Goal: Find specific page/section: Find specific page/section

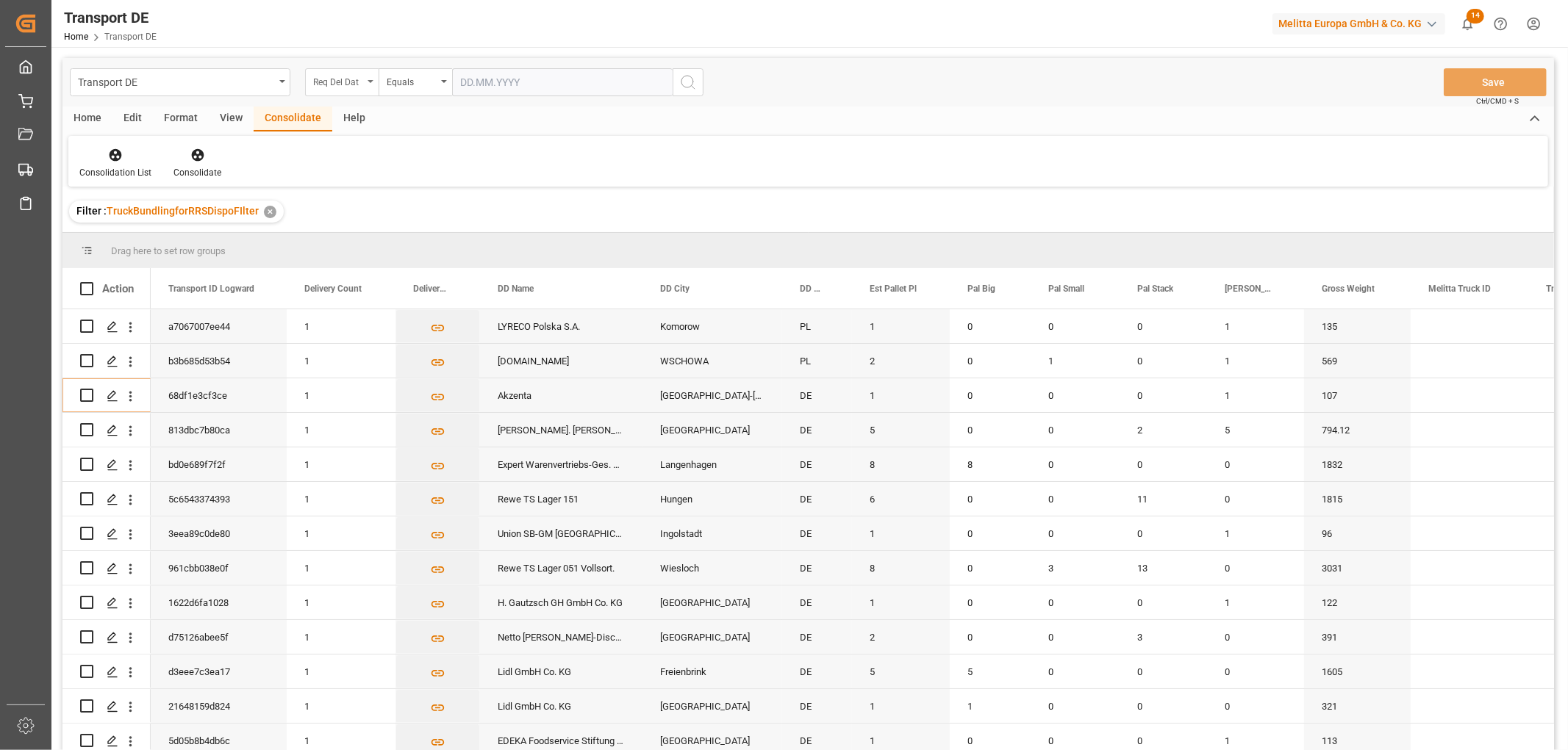
click at [320, 75] on div "Req Del Dat" at bounding box center [338, 80] width 50 height 17
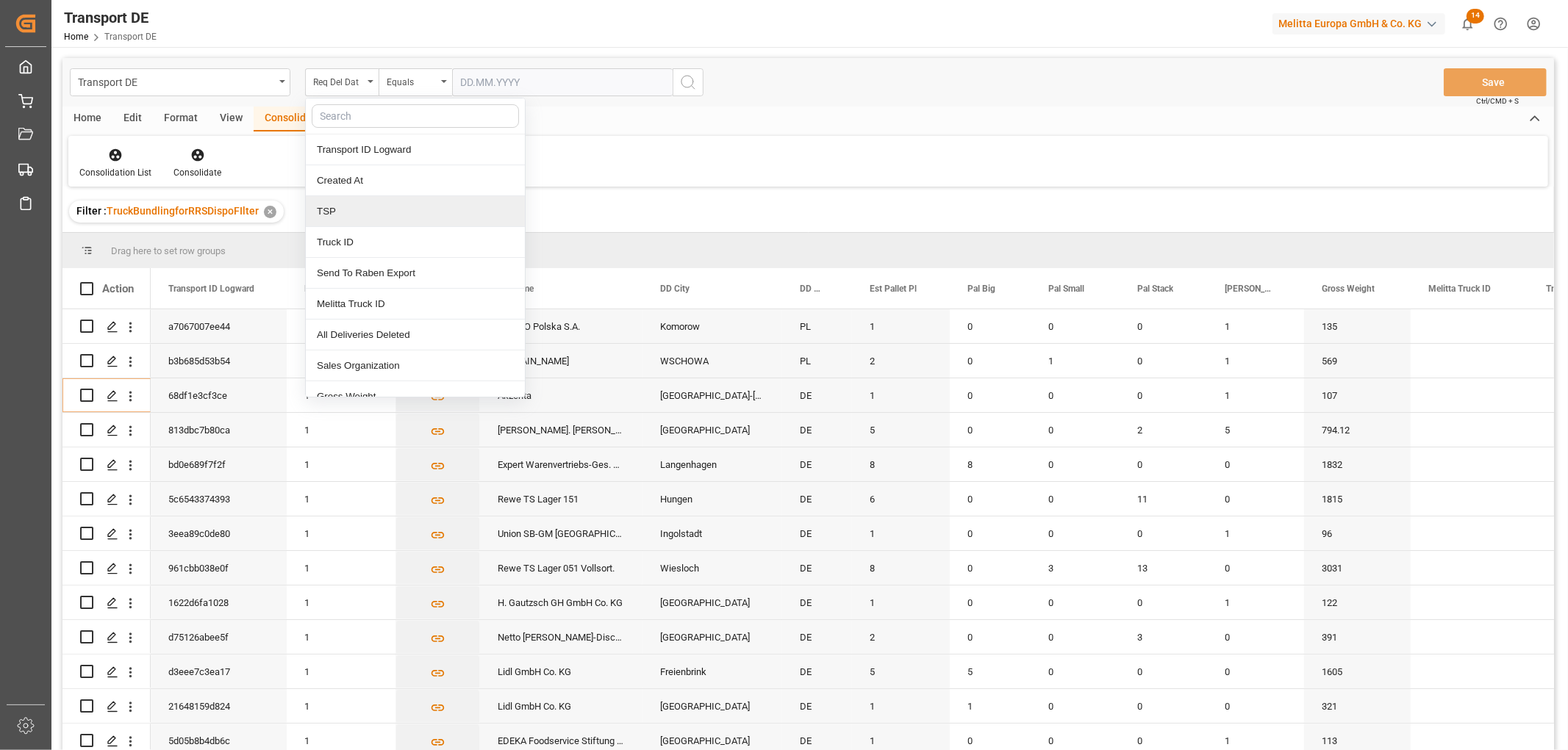
click at [342, 206] on div "TSP" at bounding box center [415, 212] width 219 height 31
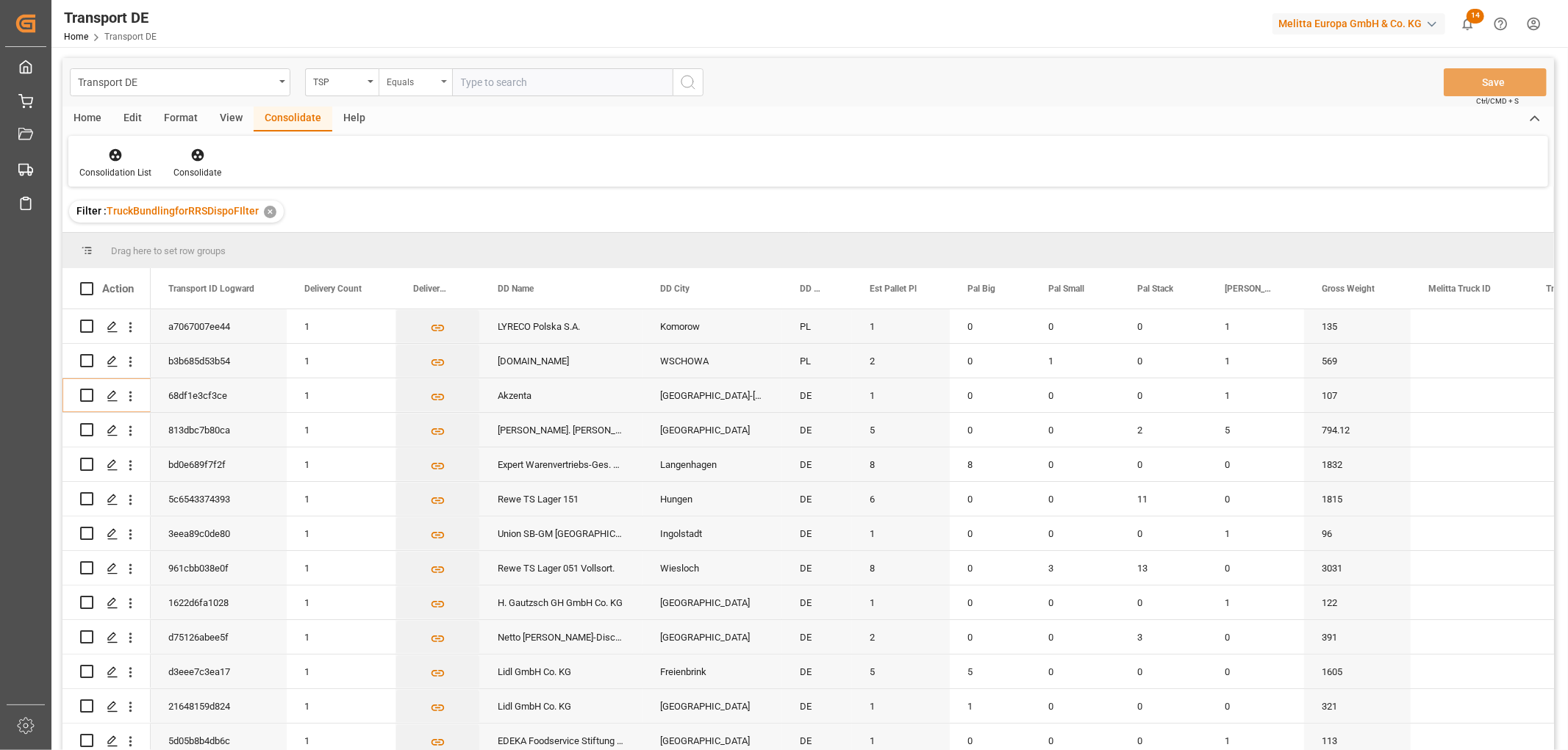
click at [402, 85] on div "Equals" at bounding box center [412, 80] width 50 height 17
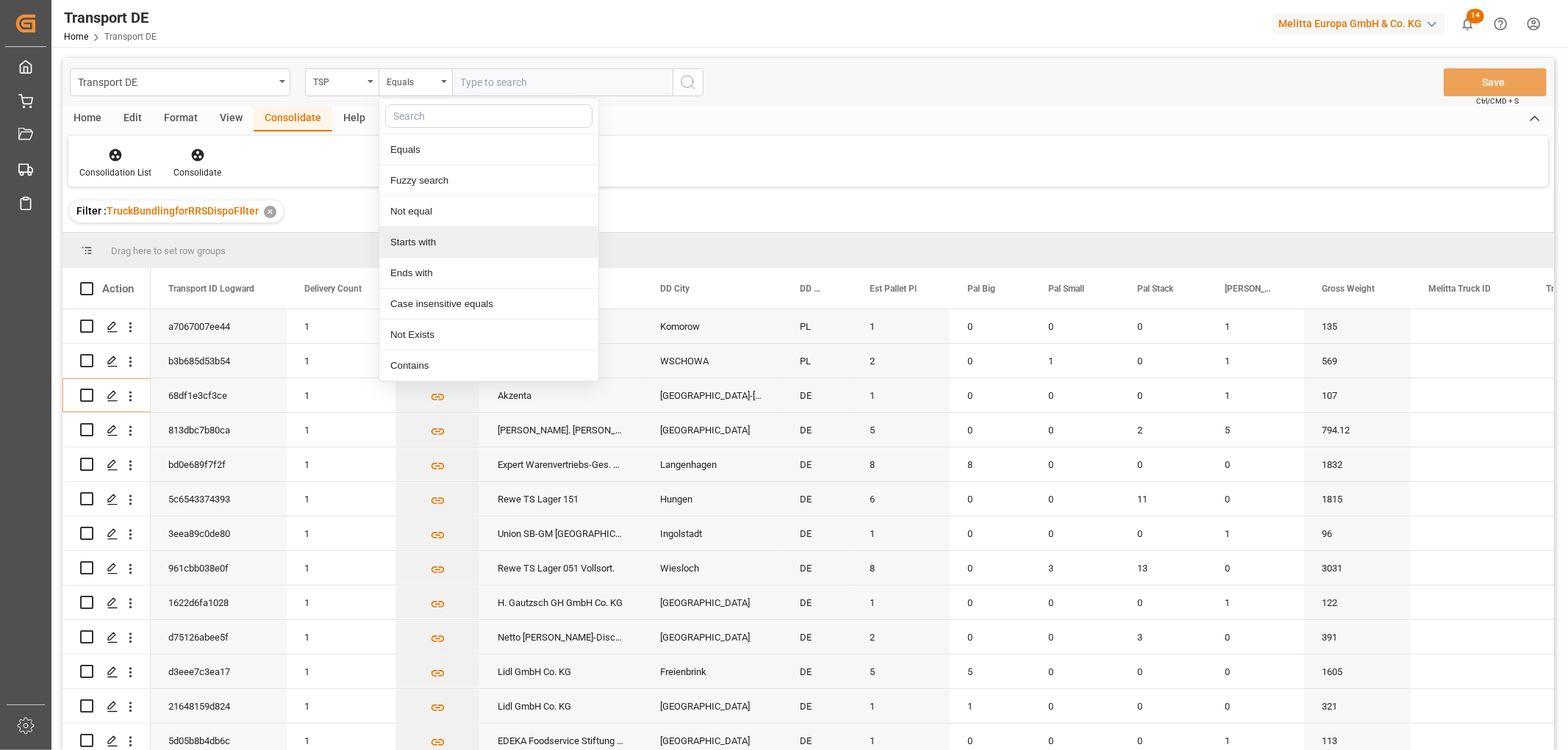
click at [423, 242] on div "Starts with" at bounding box center [488, 242] width 219 height 31
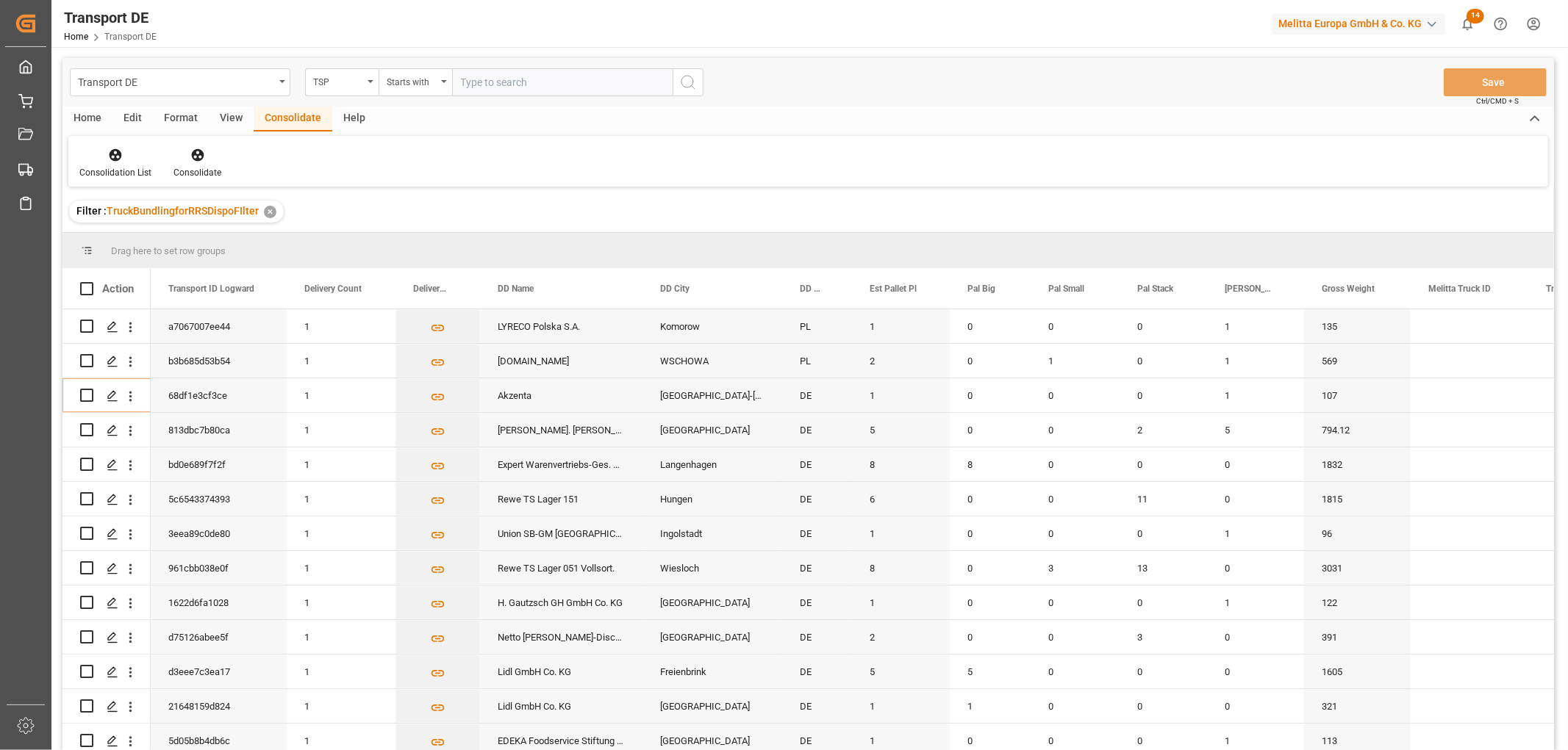
click at [503, 81] on input "text" at bounding box center [562, 82] width 221 height 28
type input "Self pickup DE"
click at [688, 83] on icon "search button" at bounding box center [687, 82] width 17 height 17
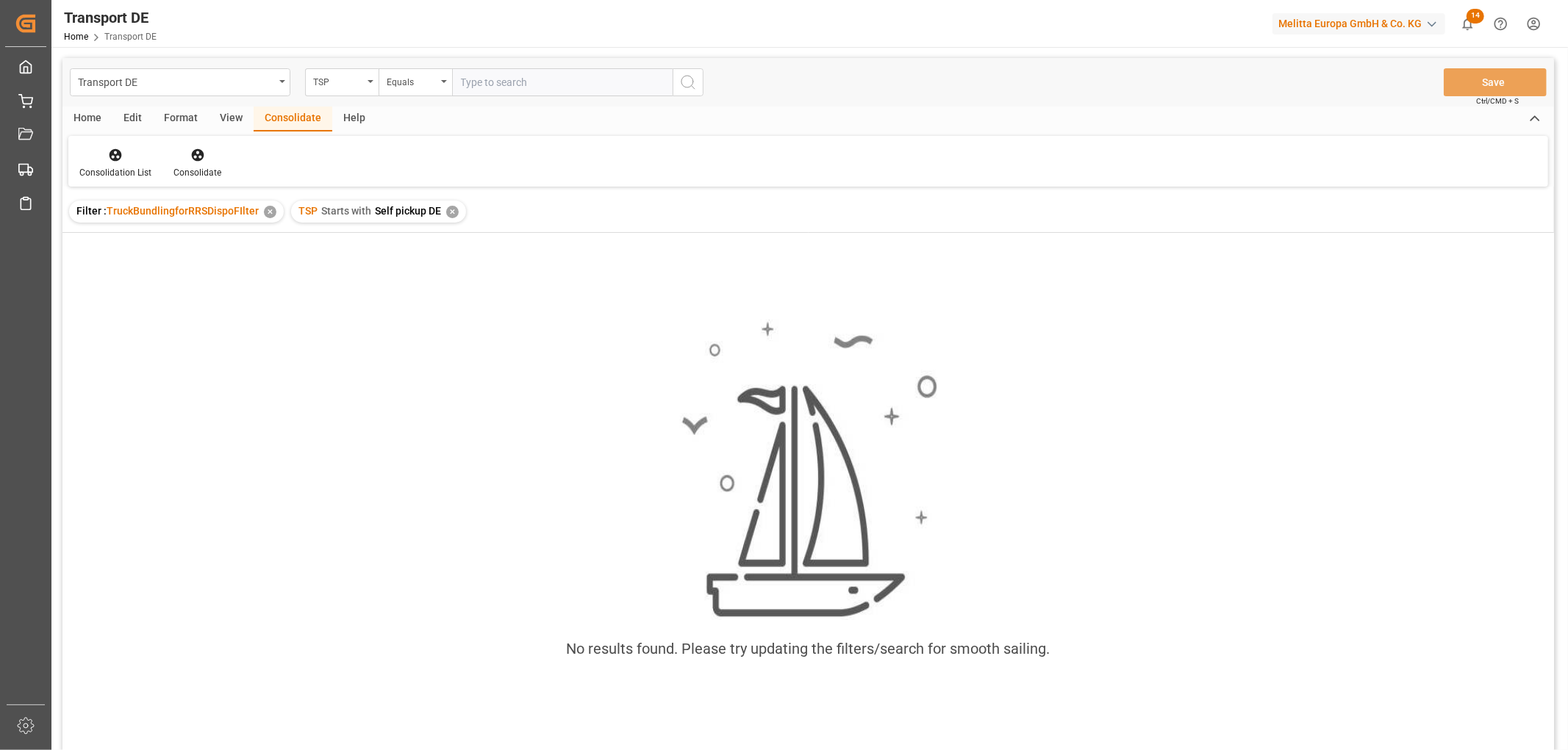
click at [449, 209] on div "✕" at bounding box center [452, 212] width 13 height 13
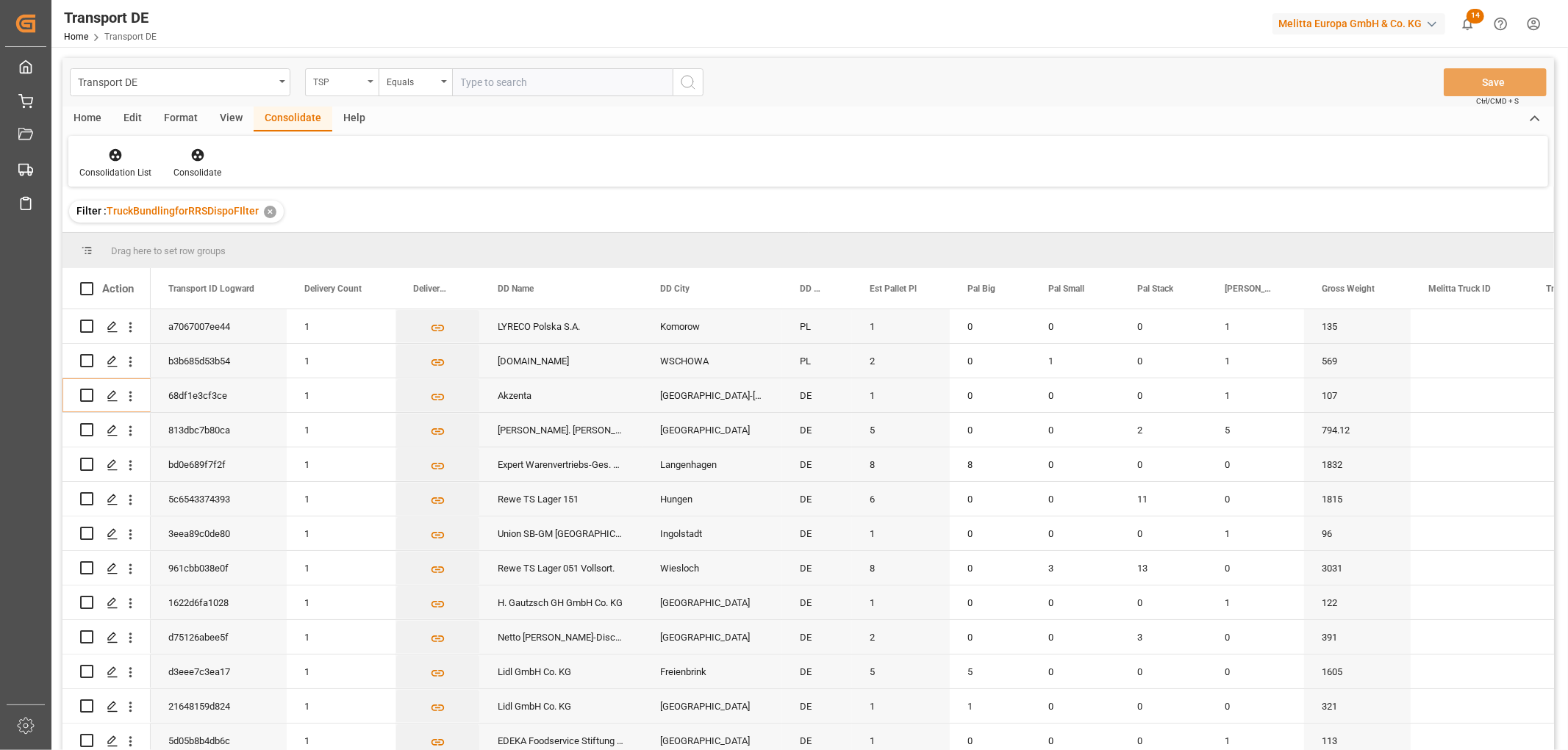
click at [337, 77] on div "TSP" at bounding box center [338, 80] width 50 height 17
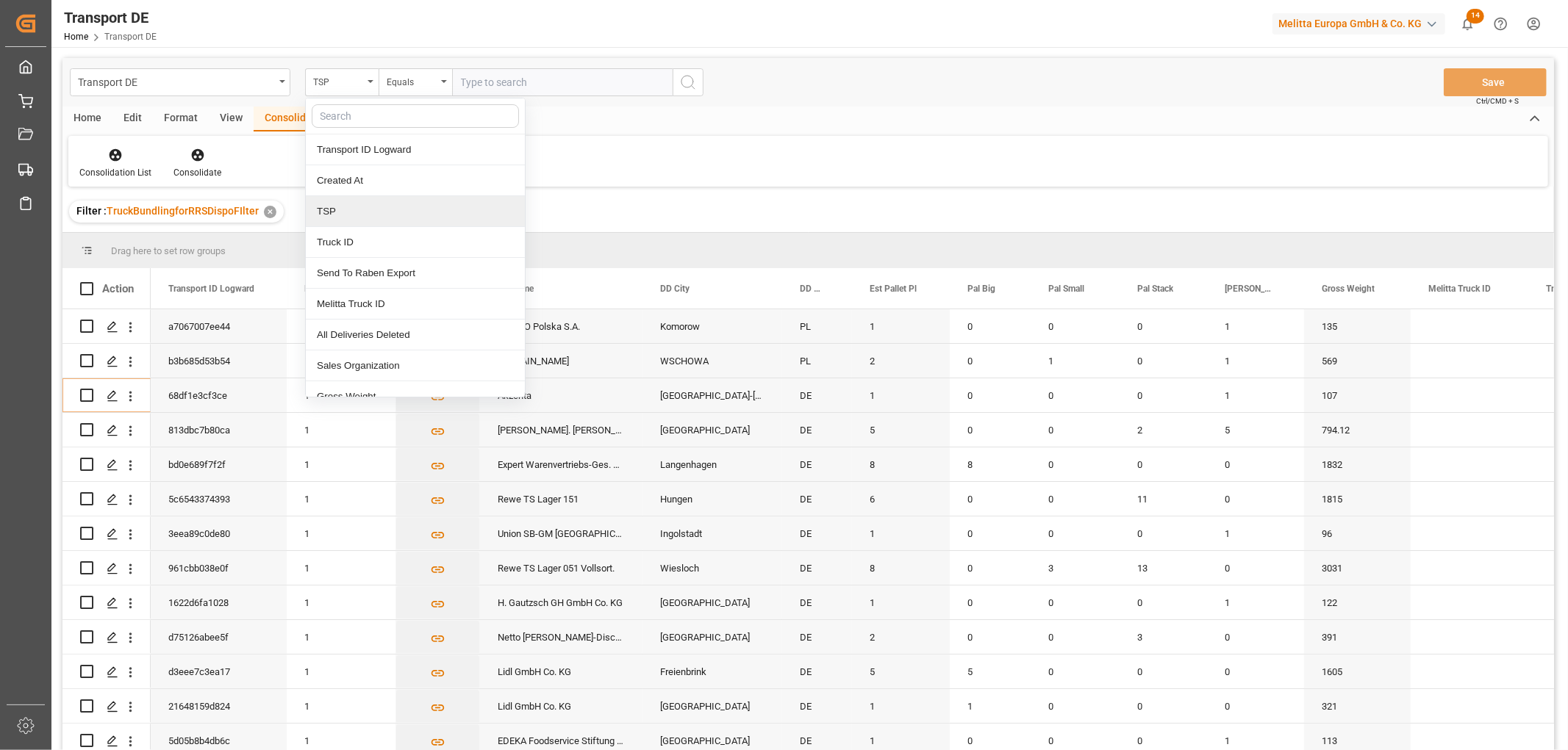
click at [333, 210] on div "TSP" at bounding box center [415, 212] width 219 height 31
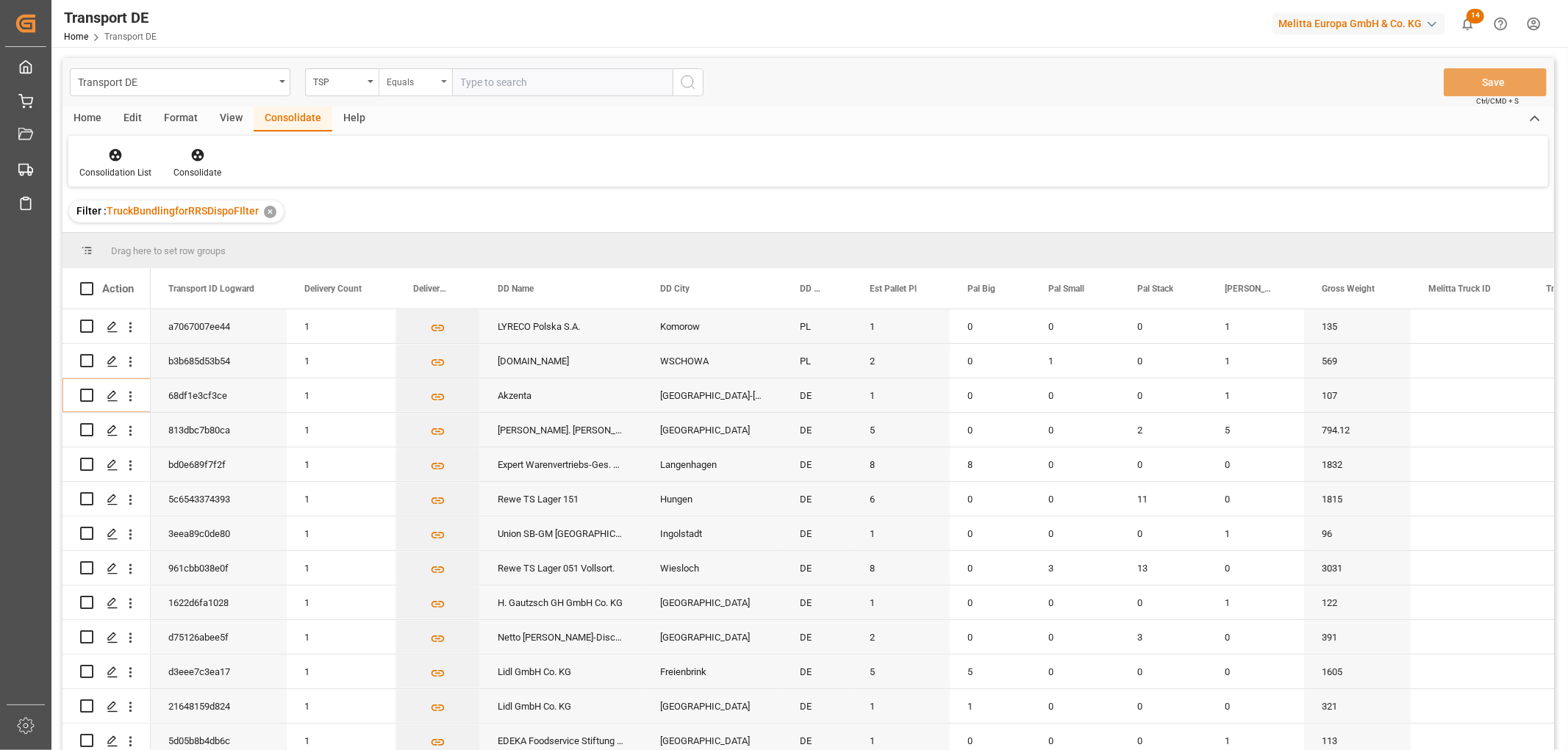
click at [417, 83] on div "Equals" at bounding box center [412, 80] width 50 height 17
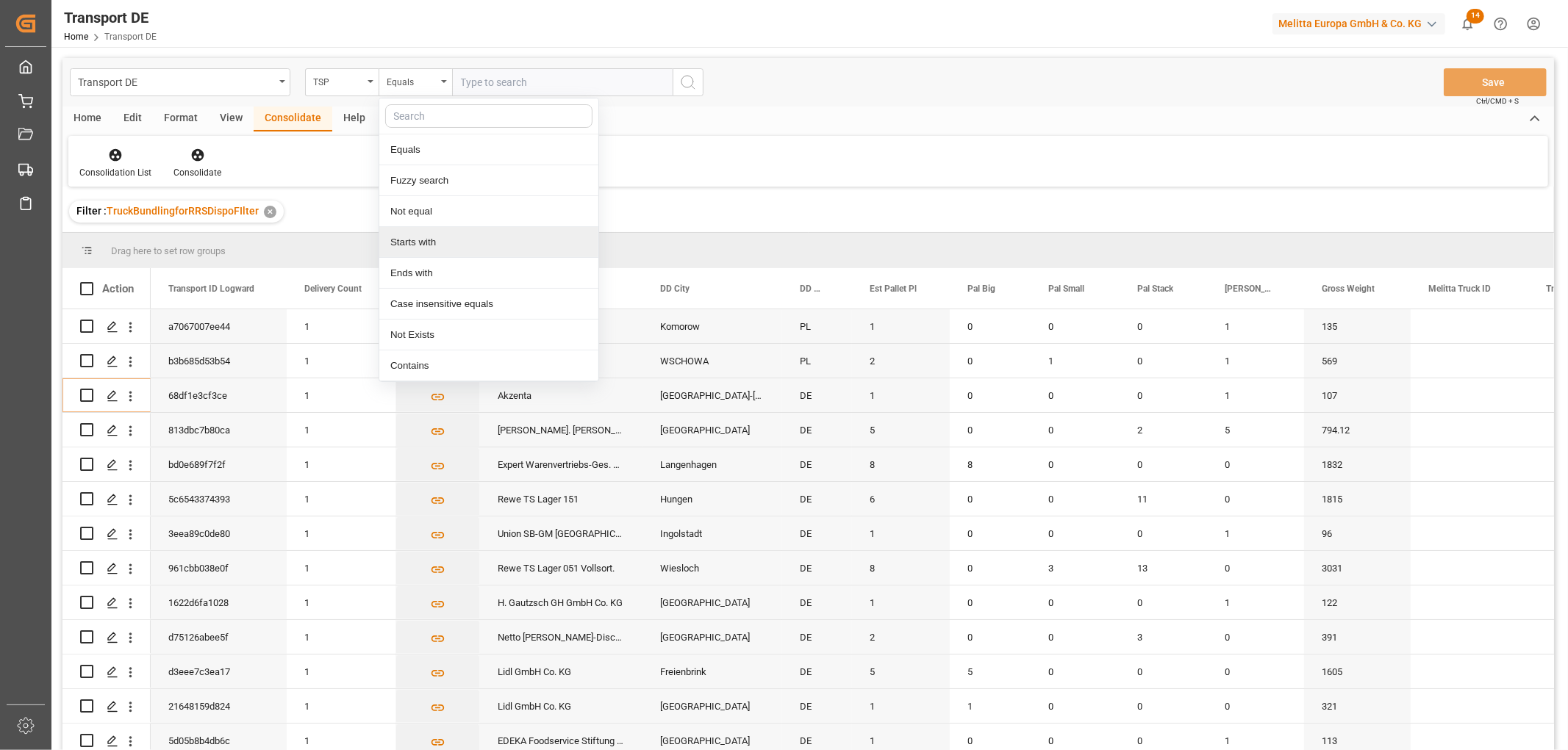
click at [410, 244] on div "Starts with" at bounding box center [488, 242] width 219 height 31
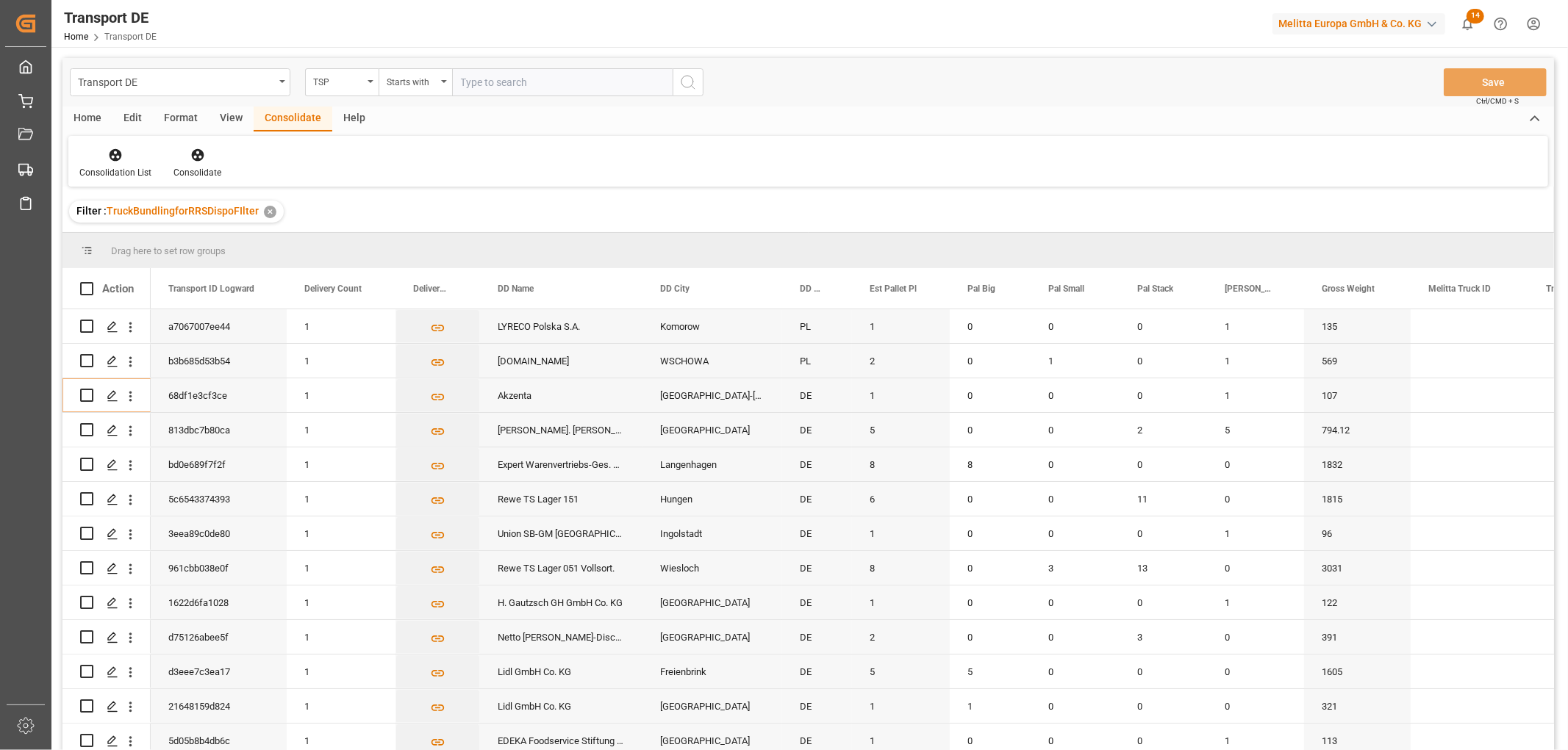
click at [482, 84] on input "text" at bounding box center [562, 82] width 221 height 28
type input "LIT DE"
click at [687, 84] on icon "search button" at bounding box center [687, 82] width 17 height 17
